Goal: Find specific page/section

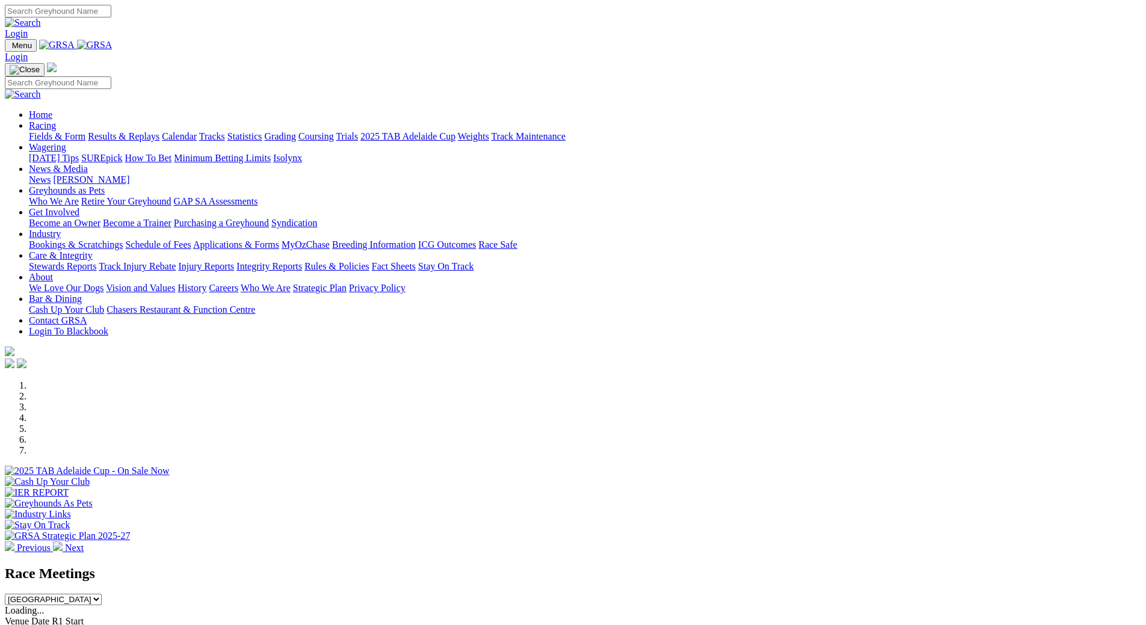
click at [85, 131] on link "Fields & Form" at bounding box center [57, 136] width 57 height 10
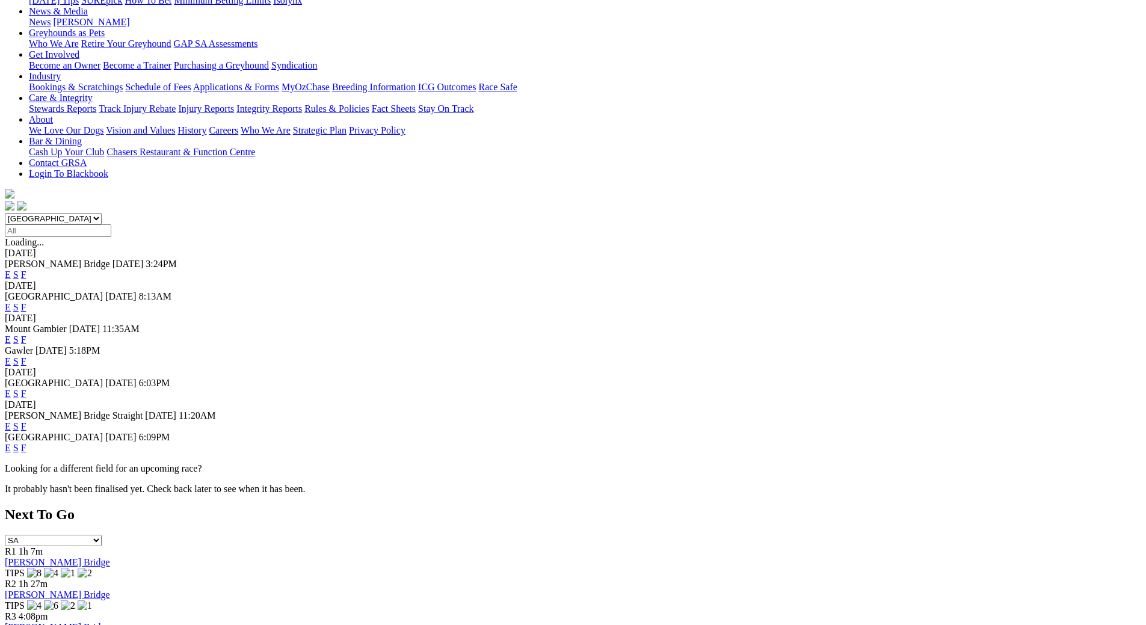
scroll to position [180, 0]
click at [26, 420] on link "F" at bounding box center [23, 425] width 5 height 10
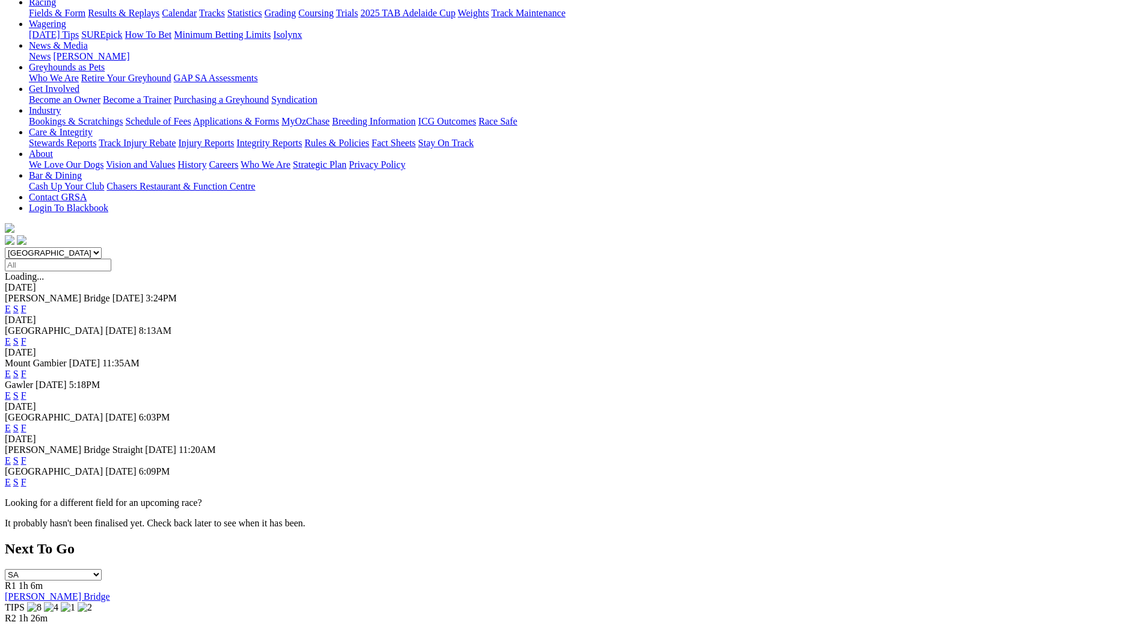
scroll to position [180, 0]
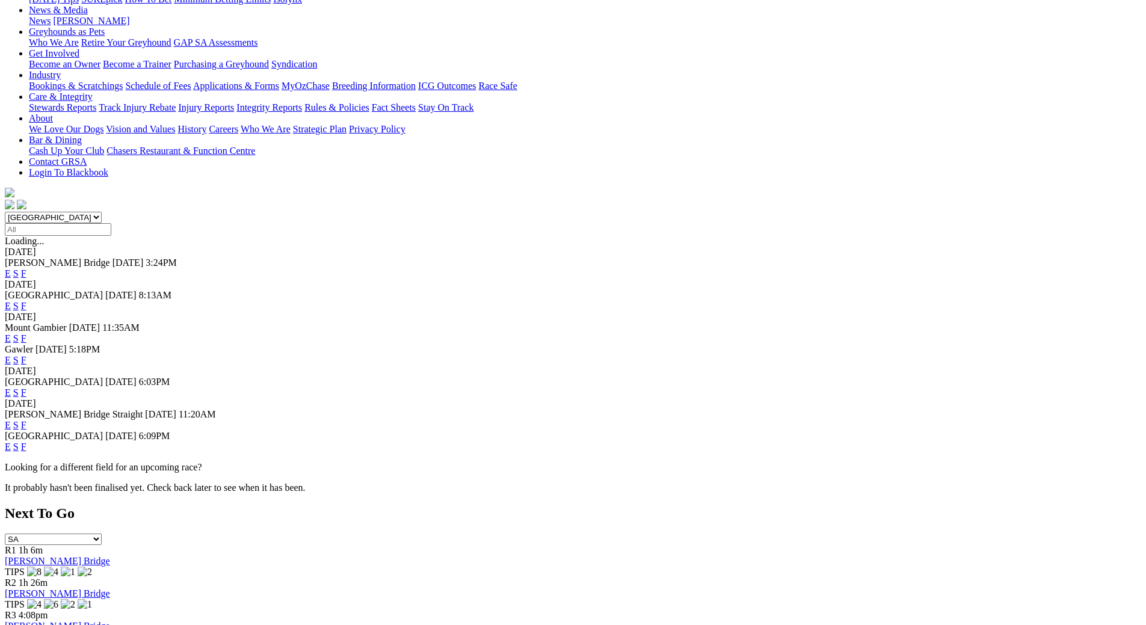
click at [26, 442] on link "F" at bounding box center [23, 447] width 5 height 10
